Goal: Use online tool/utility: Utilize a website feature to perform a specific function

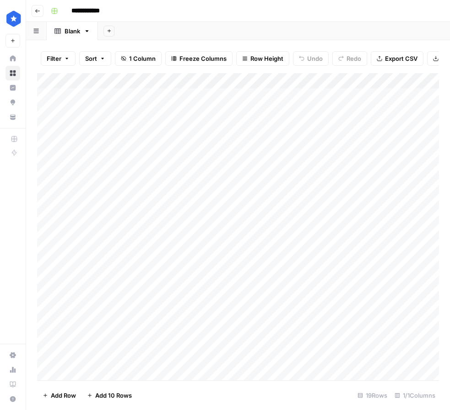
scroll to position [18, 0]
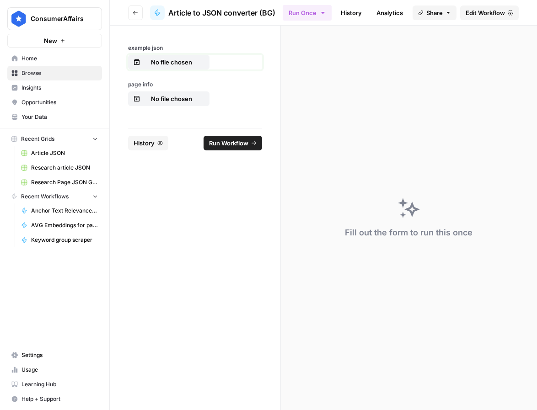
click at [156, 61] on p "No file chosen" at bounding box center [171, 62] width 59 height 9
click at [160, 62] on p "No file chosen" at bounding box center [171, 62] width 59 height 9
click at [170, 62] on p "No file chosen" at bounding box center [171, 62] width 59 height 9
click at [158, 103] on p "No file chosen" at bounding box center [171, 98] width 59 height 9
click at [236, 141] on span "Run Workflow" at bounding box center [228, 143] width 39 height 9
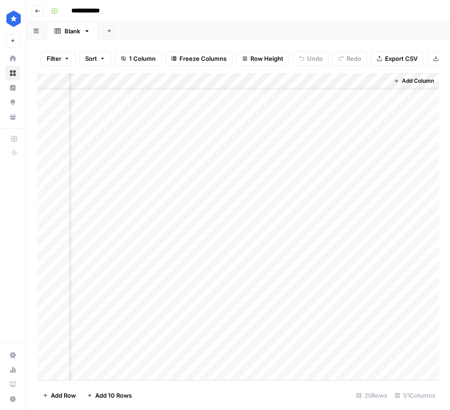
scroll to position [34, 0]
click at [203, 351] on div "Add Column" at bounding box center [238, 227] width 402 height 308
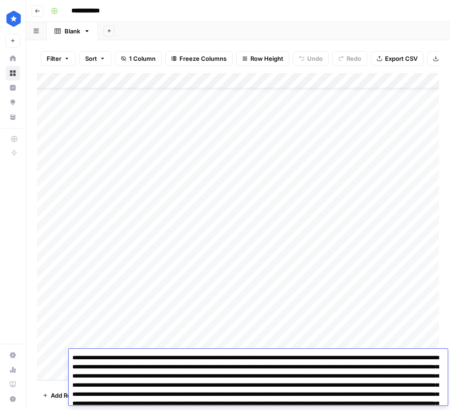
scroll to position [581, 0]
